Goal: Browse casually: Explore the website without a specific task or goal

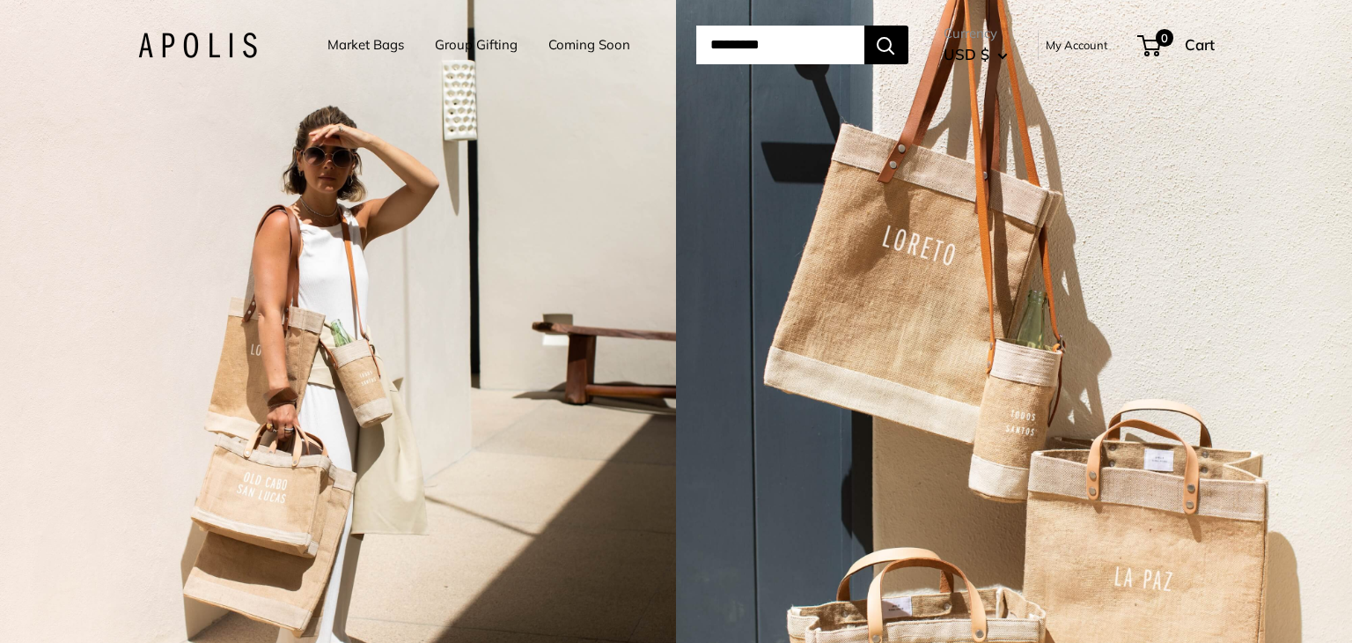
click at [351, 45] on link "Market Bags" at bounding box center [366, 45] width 77 height 25
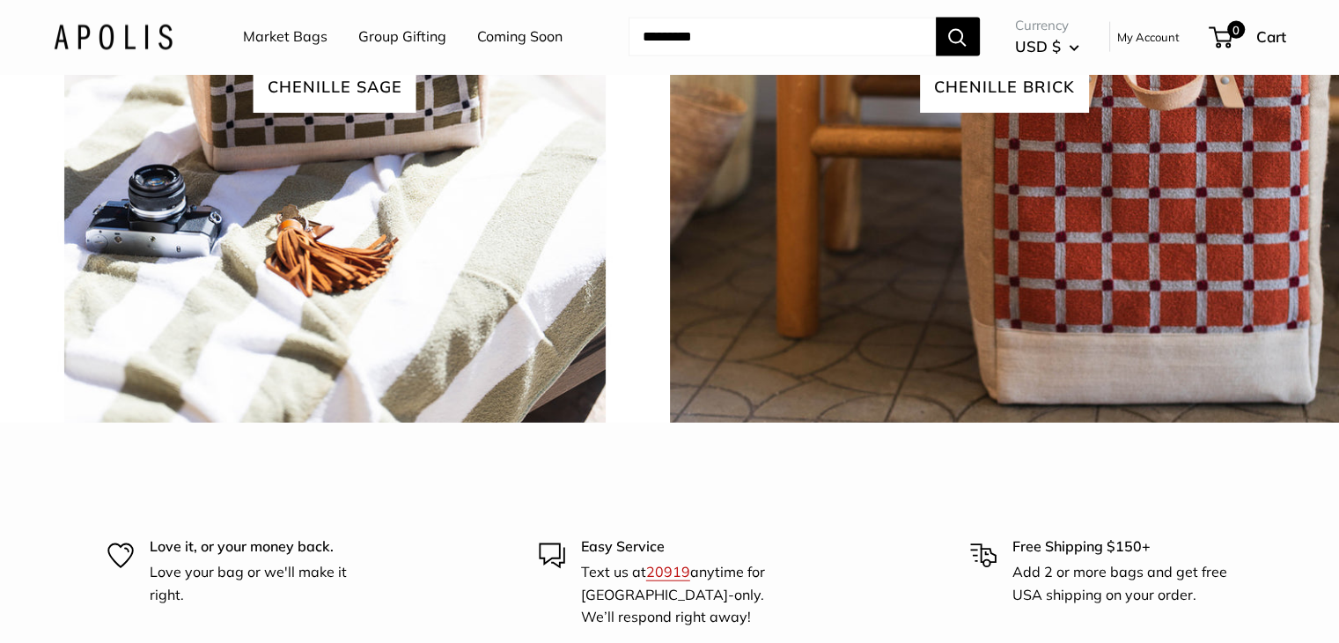
scroll to position [3698, 0]
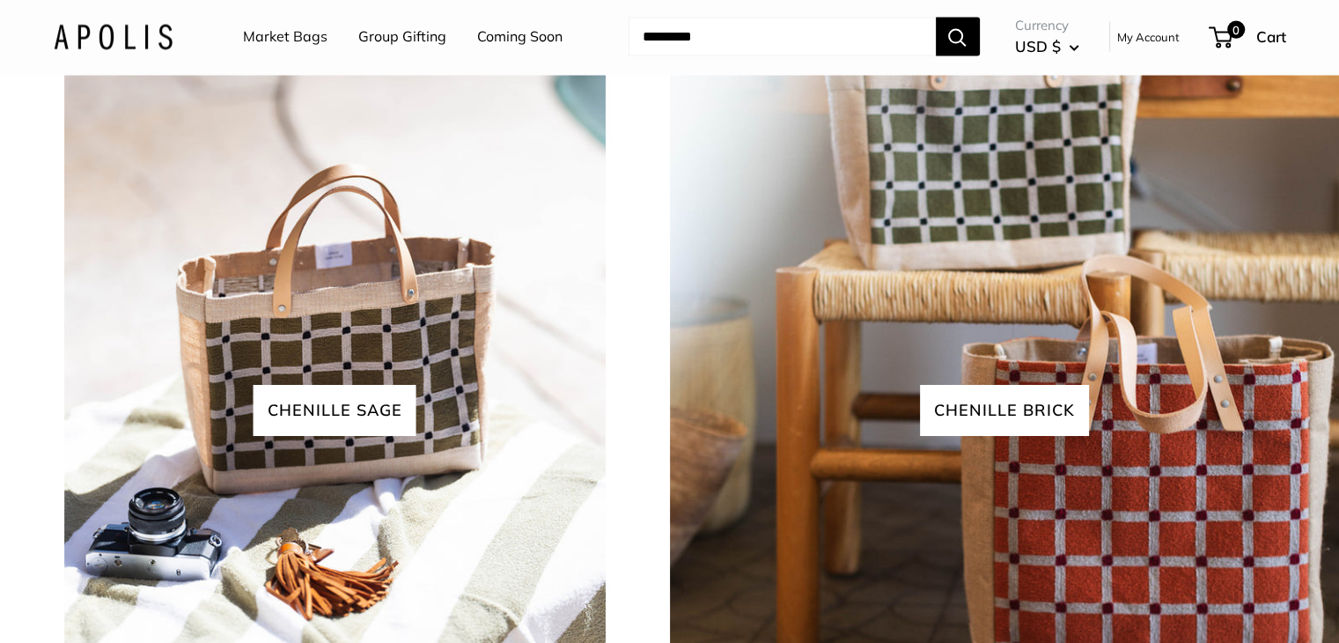
click at [268, 48] on link "Market Bags" at bounding box center [285, 37] width 85 height 26
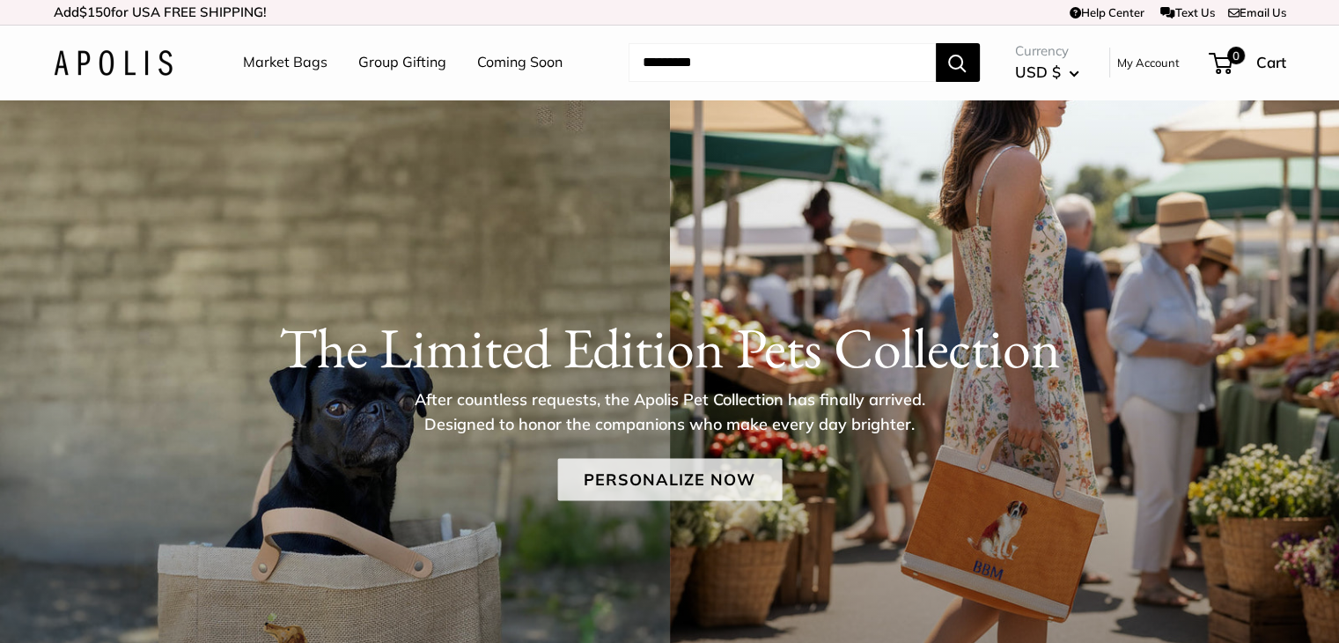
click at [745, 475] on link "Personalize Now" at bounding box center [669, 480] width 224 height 42
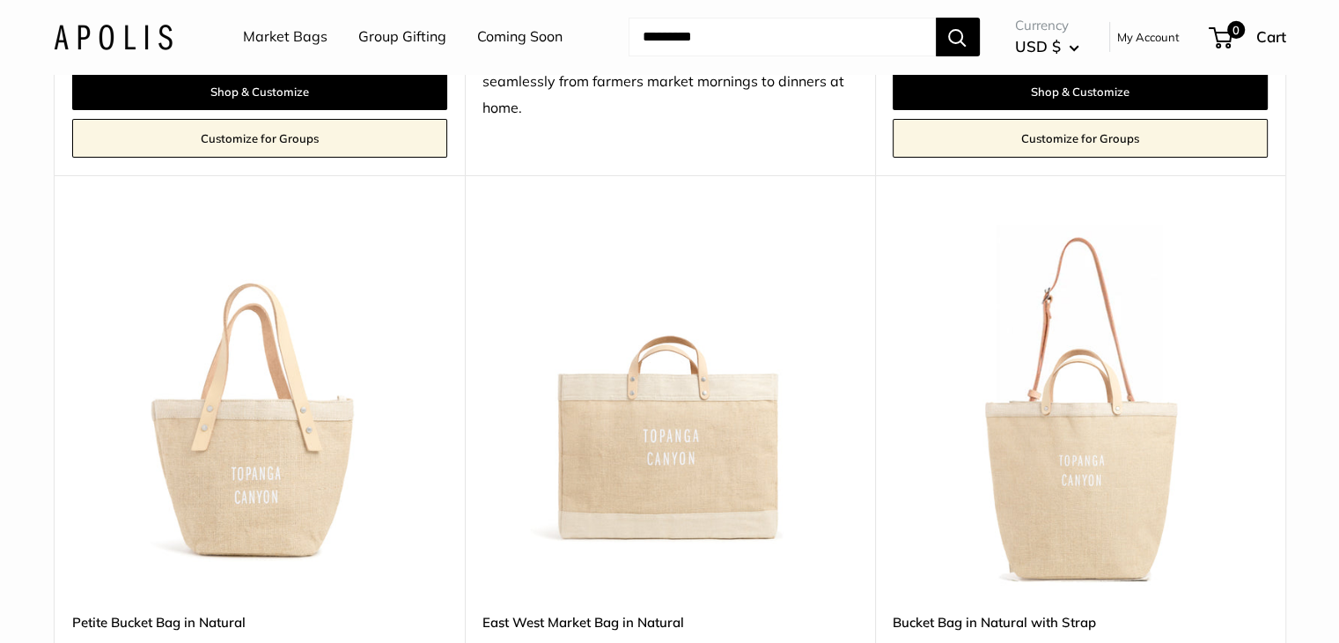
scroll to position [6208, 0]
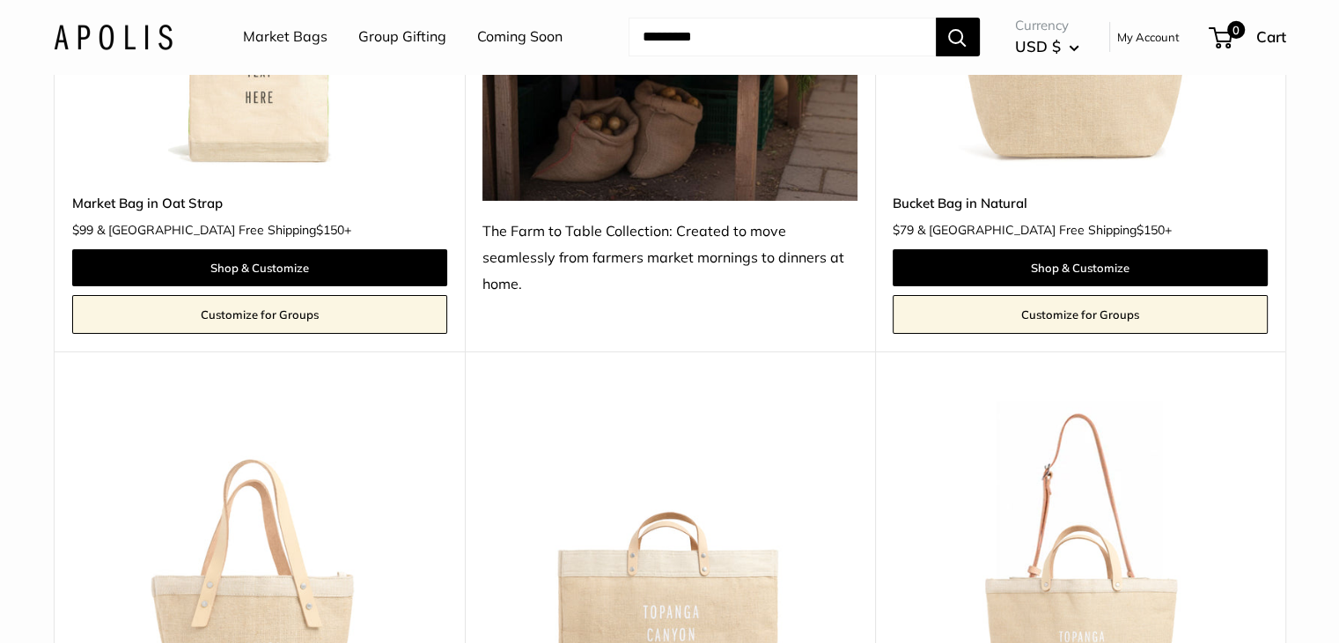
click at [505, 39] on link "Coming Soon" at bounding box center [519, 37] width 85 height 26
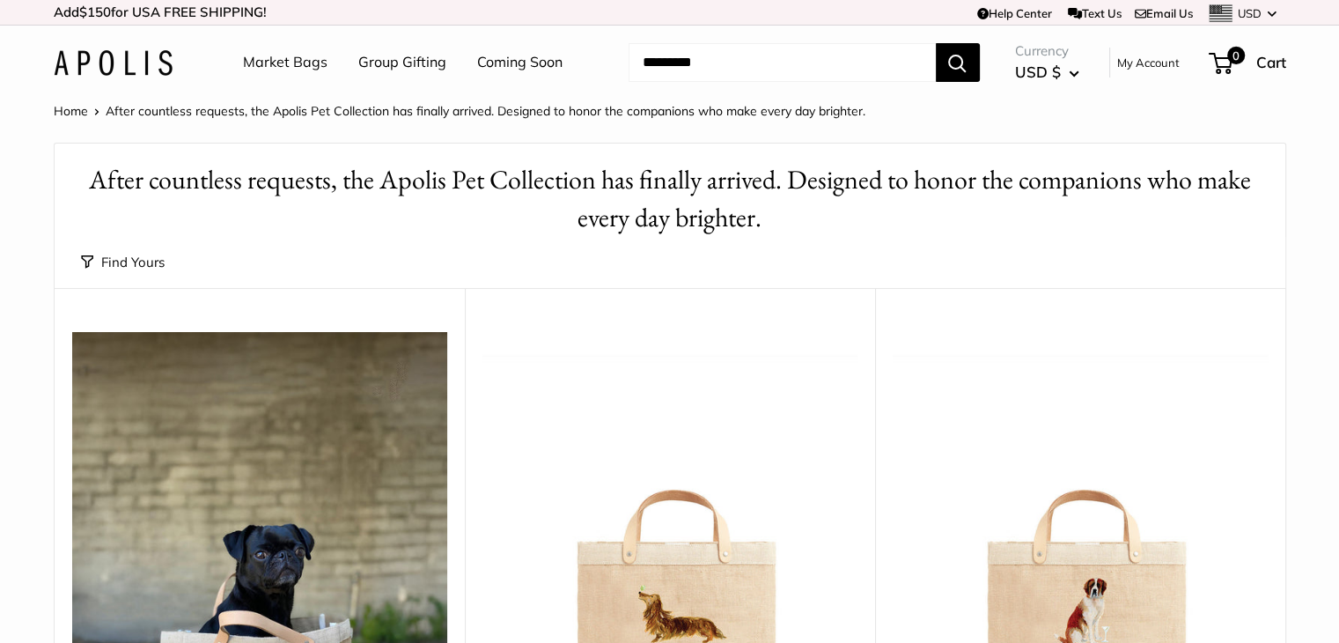
scroll to position [0, 0]
click at [114, 54] on img at bounding box center [113, 63] width 119 height 26
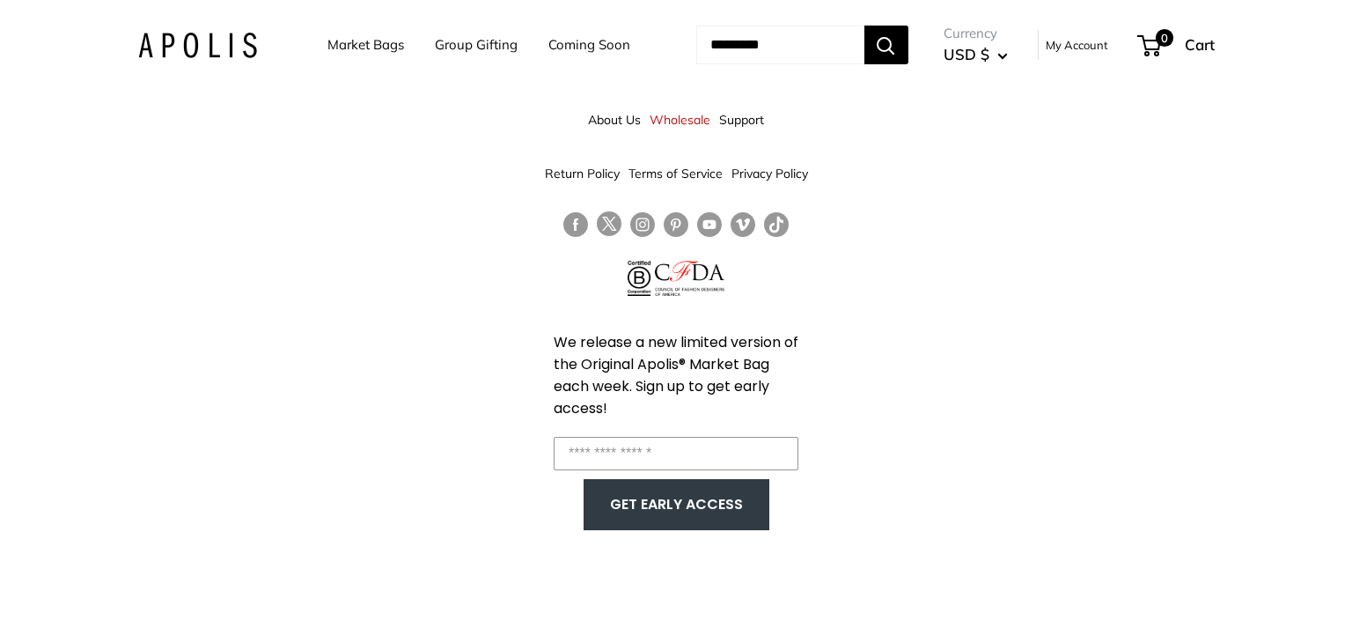
click at [224, 38] on img at bounding box center [197, 46] width 119 height 26
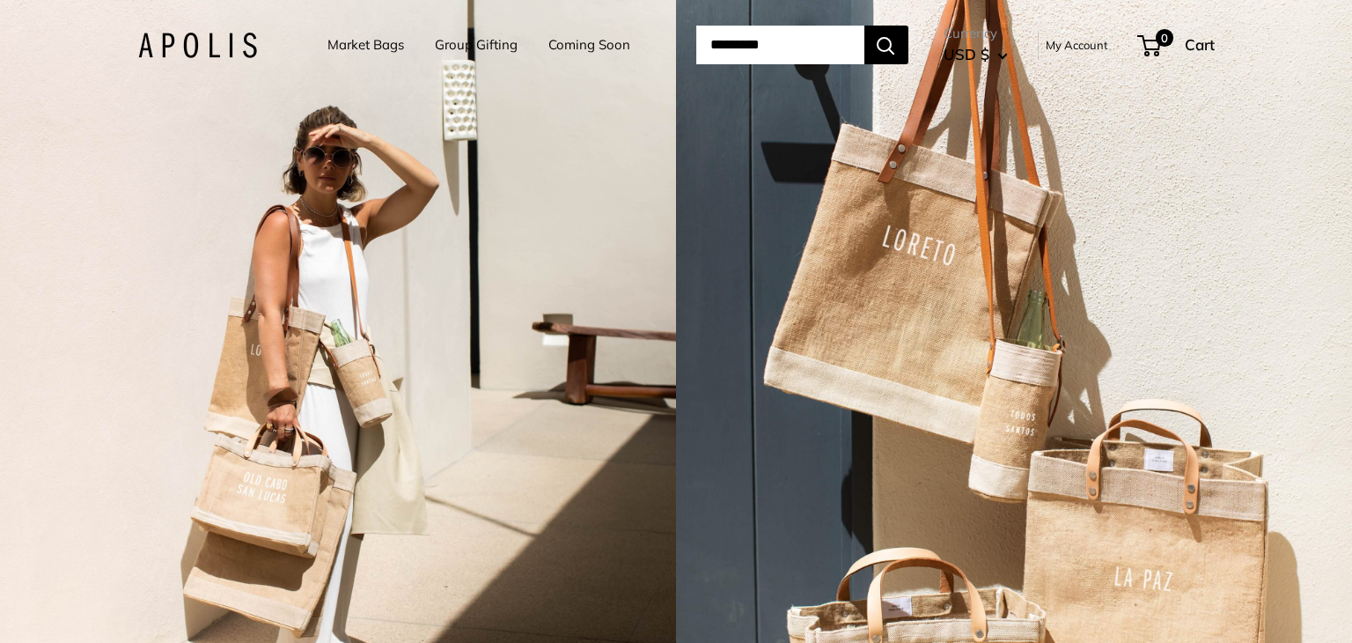
drag, startPoint x: 395, startPoint y: 47, endPoint x: 379, endPoint y: 50, distance: 17.1
click at [394, 47] on ul "Market Bags Group Gifting Coming Soon" at bounding box center [495, 45] width 334 height 55
click at [379, 50] on link "Market Bags" at bounding box center [366, 45] width 77 height 25
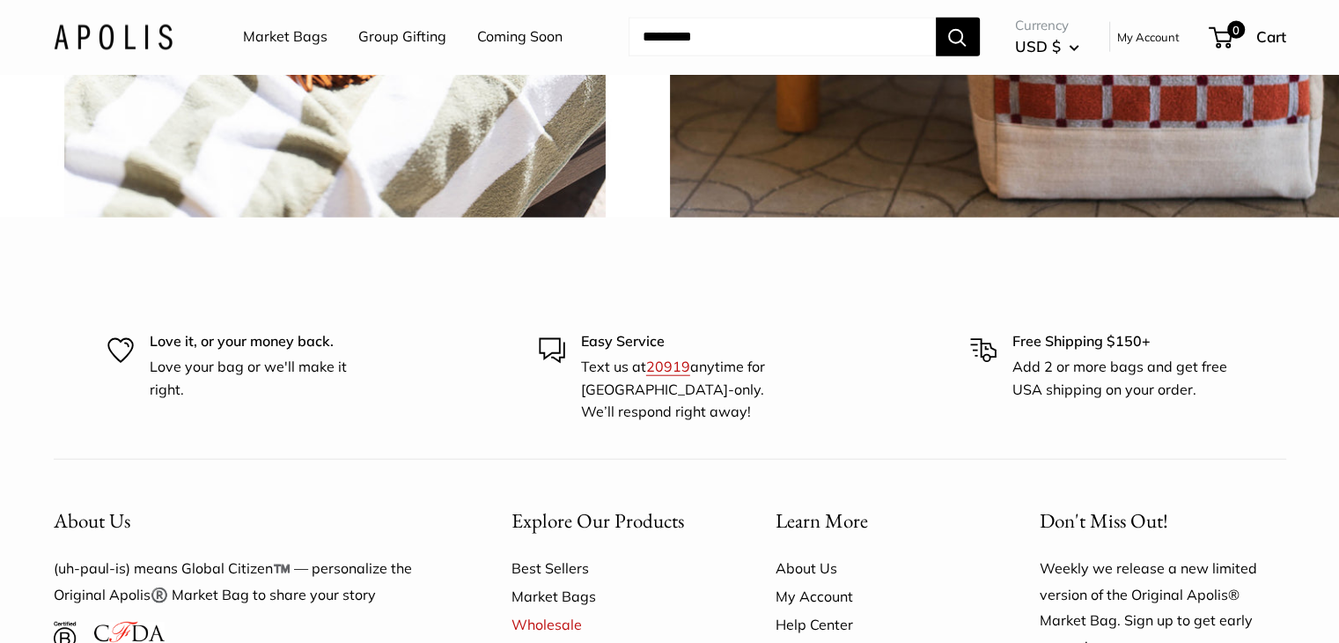
scroll to position [4138, 0]
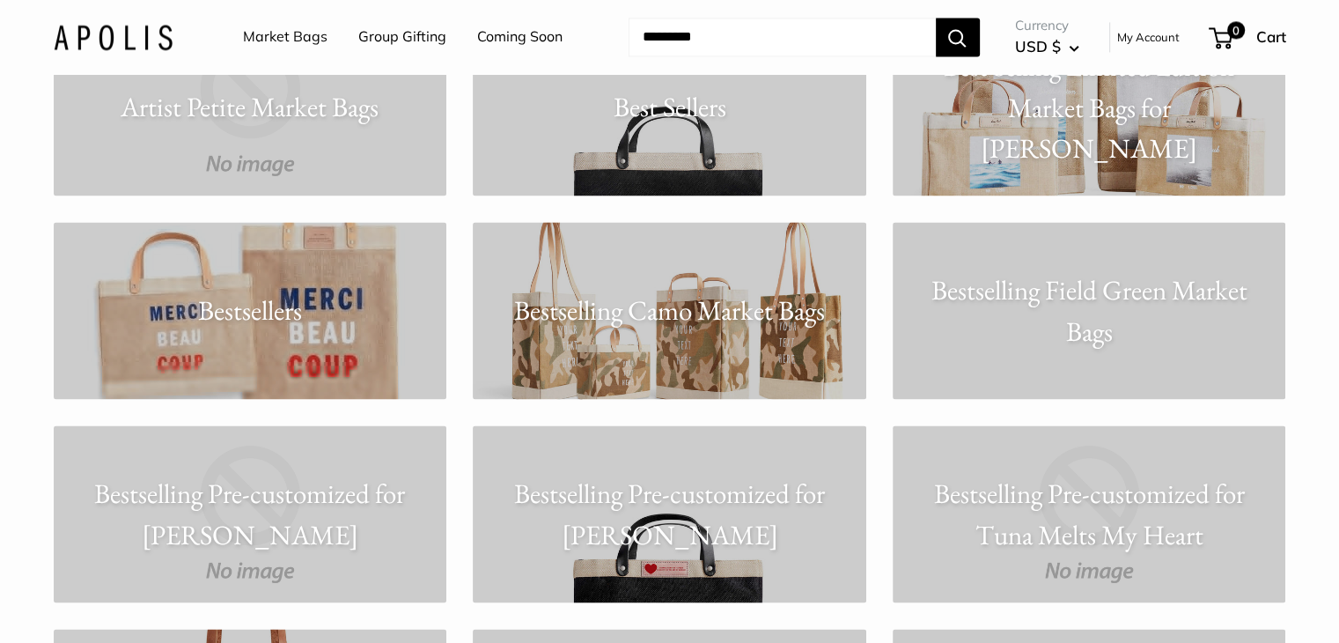
scroll to position [2729, 0]
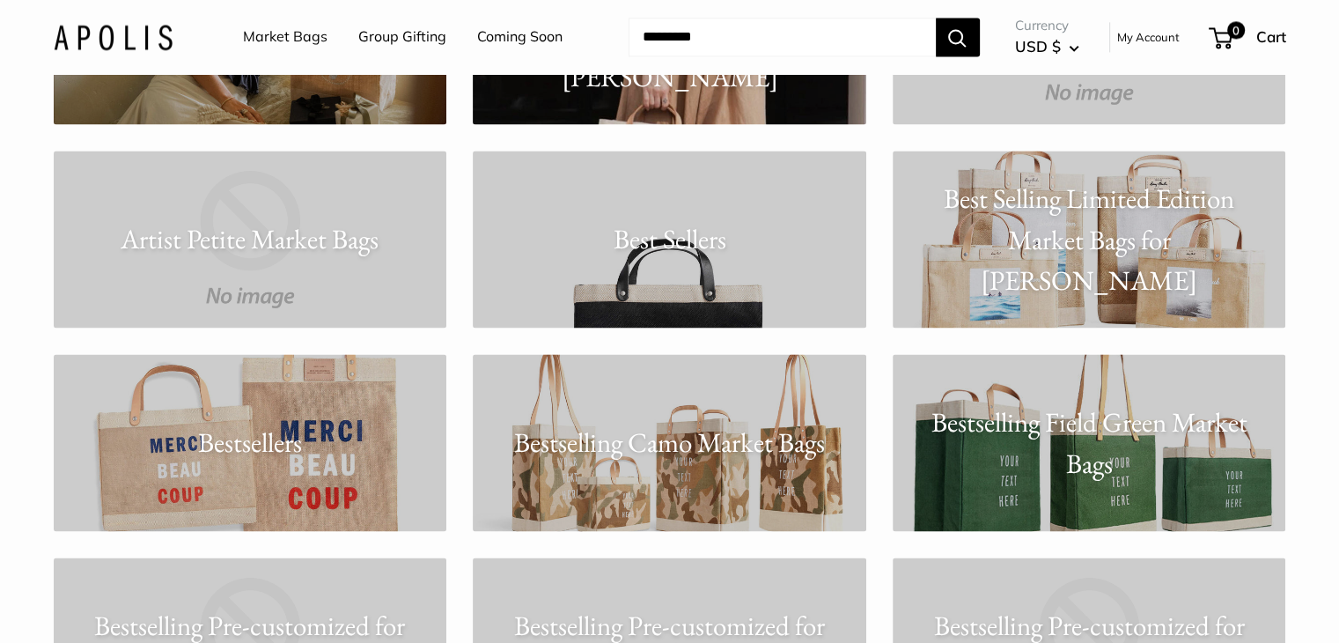
click at [683, 258] on p "Best Sellers" at bounding box center [670, 238] width 394 height 41
